Goal: Register for event/course

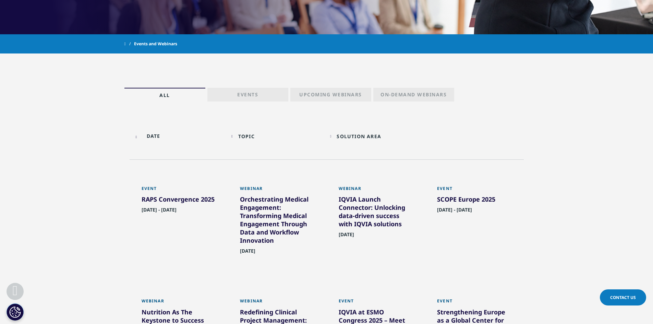
click at [187, 202] on div "RAPS Convergence 2025" at bounding box center [179, 200] width 75 height 11
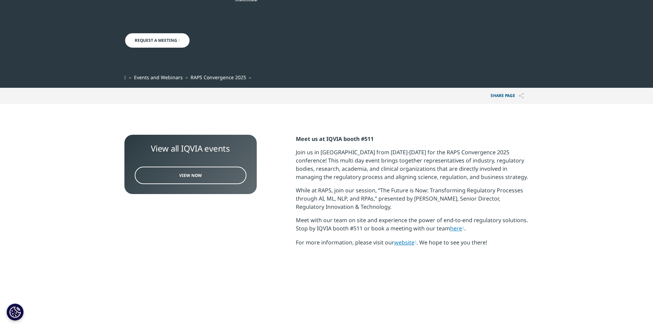
scroll to position [69, 0]
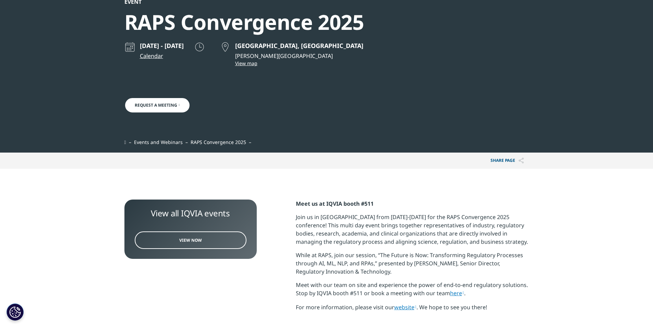
click at [165, 107] on link "Request a Meeting" at bounding box center [157, 105] width 66 height 16
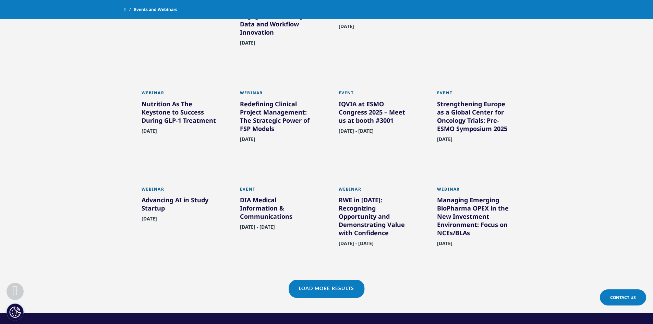
scroll to position [480, 0]
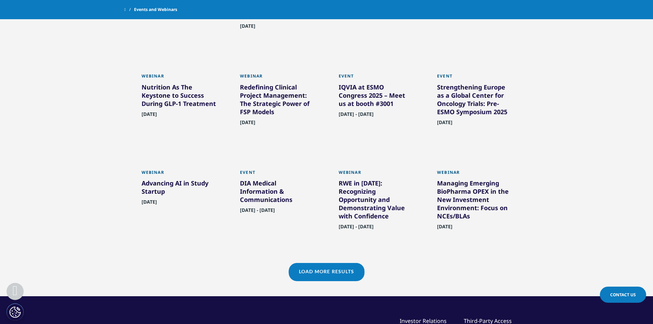
click at [321, 278] on link "Load More Results" at bounding box center [327, 271] width 76 height 17
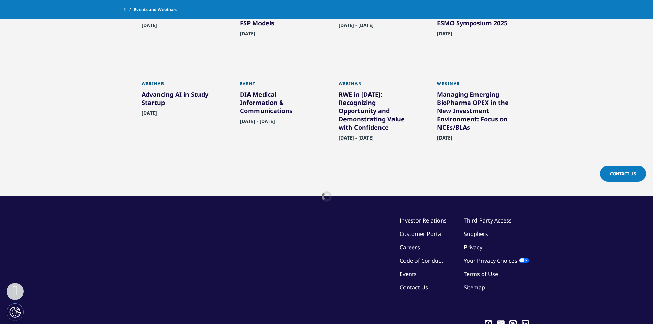
scroll to position [624, 0]
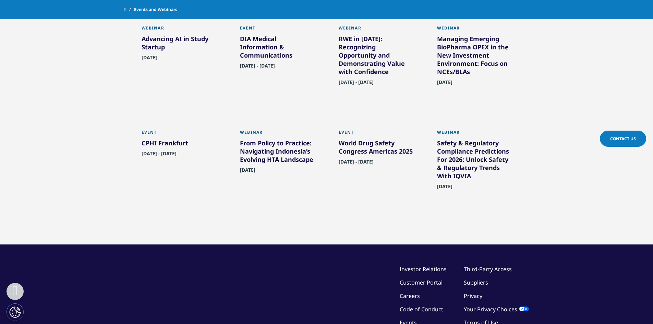
click at [153, 150] on div "CPHI Frankfurt" at bounding box center [179, 144] width 75 height 11
